Goal: Transaction & Acquisition: Obtain resource

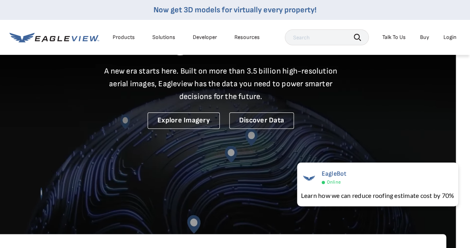
scroll to position [58, 14]
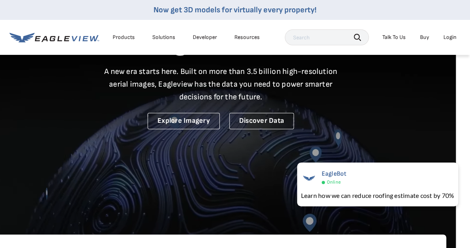
click at [449, 39] on div "Login" at bounding box center [450, 37] width 13 height 7
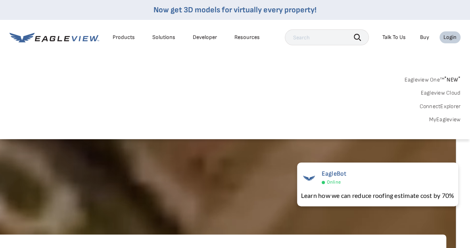
click at [447, 119] on link "MyEagleview" at bounding box center [445, 119] width 32 height 7
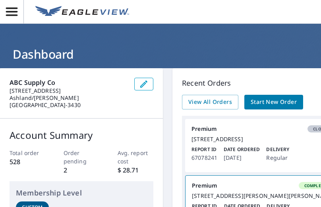
click at [255, 97] on span "Start New Order" at bounding box center [273, 102] width 46 height 10
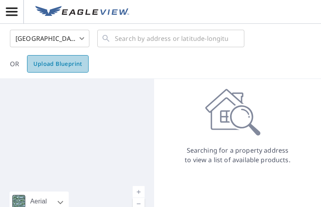
click at [70, 62] on span "Upload Blueprint" at bounding box center [57, 64] width 48 height 10
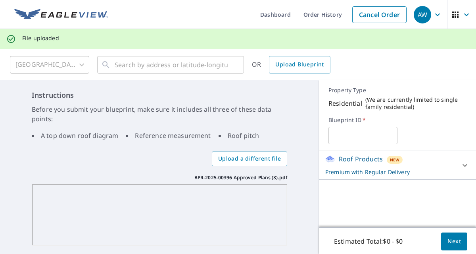
click at [320, 141] on input "text" at bounding box center [363, 135] width 69 height 22
type input "CHD- Caskey"
